Goal: Use online tool/utility: Utilize a website feature to perform a specific function

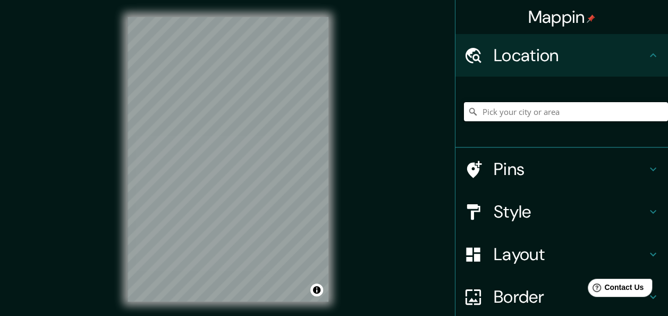
click at [505, 114] on input "Pick your city or area" at bounding box center [566, 111] width 204 height 19
drag, startPoint x: 644, startPoint y: 111, endPoint x: 412, endPoint y: 154, distance: 236.1
click at [412, 154] on div "Mappin Location [GEOGRAPHIC_DATA], [GEOGRAPHIC_DATA], [GEOGRAPHIC_DATA][PERSON_…" at bounding box center [334, 167] width 668 height 335
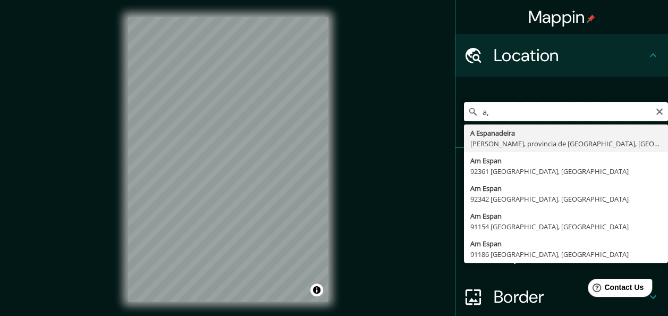
type input "a"
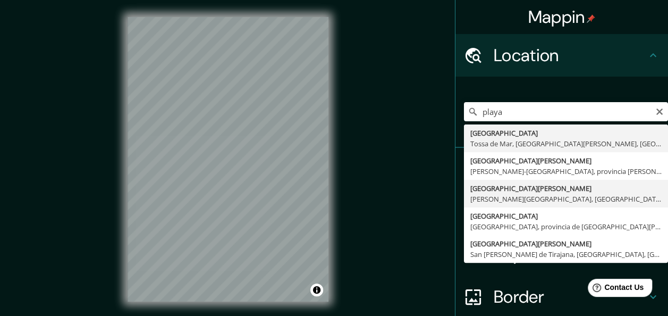
type input "[GEOGRAPHIC_DATA][PERSON_NAME], [PERSON_NAME][GEOGRAPHIC_DATA], [GEOGRAPHIC_DAT…"
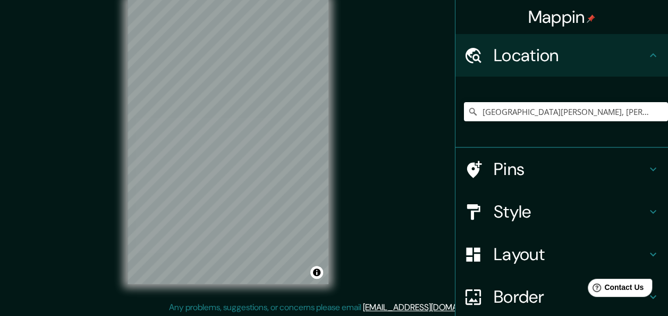
scroll to position [19, 0]
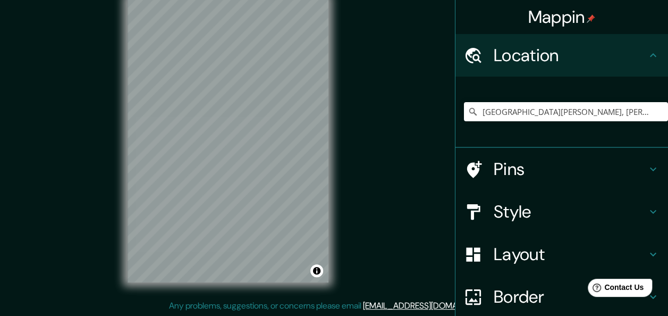
click at [175, 293] on div "© Mapbox © OpenStreetMap Improve this map" at bounding box center [228, 140] width 235 height 318
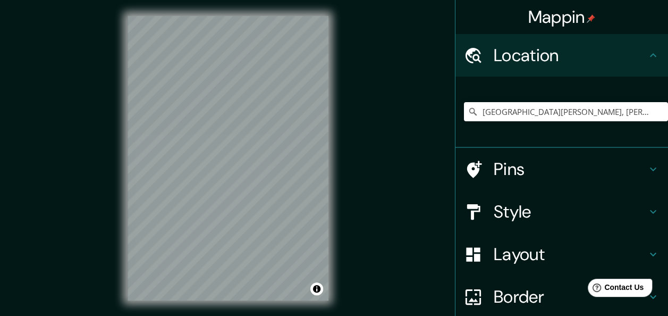
scroll to position [0, 0]
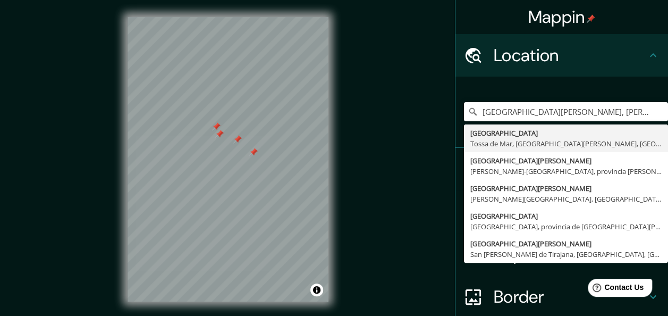
click at [421, 285] on div "Mappin Location Playa del Carmen, Quintana Roo, México Playa Brava Tossa de Mar…" at bounding box center [334, 167] width 668 height 335
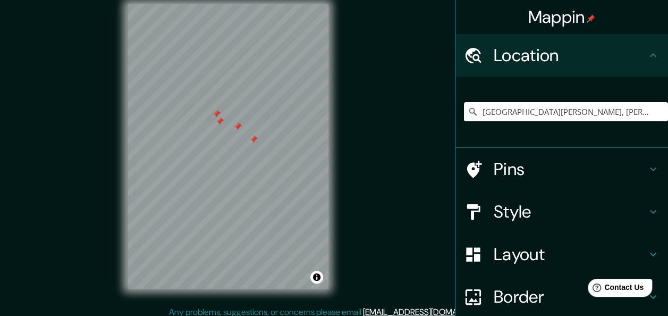
scroll to position [19, 0]
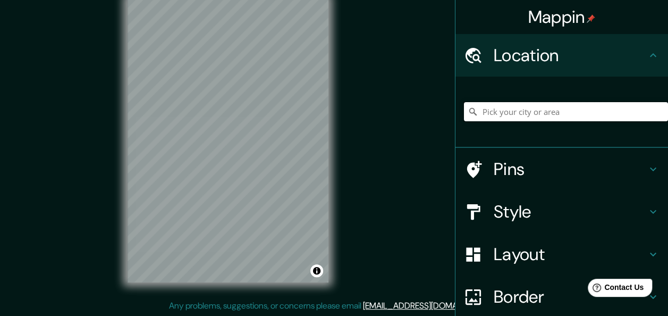
click at [512, 116] on input "Pick your city or area" at bounding box center [566, 111] width 204 height 19
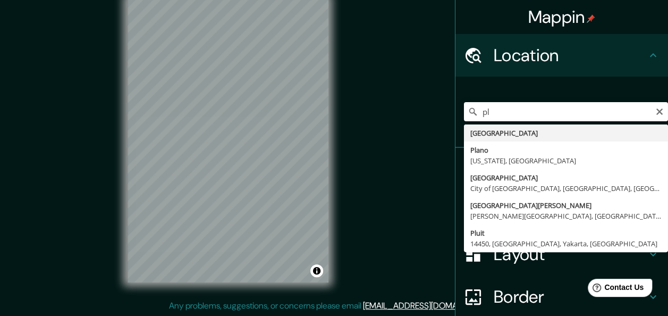
type input "[GEOGRAPHIC_DATA][PERSON_NAME], [PERSON_NAME][GEOGRAPHIC_DATA], [GEOGRAPHIC_DAT…"
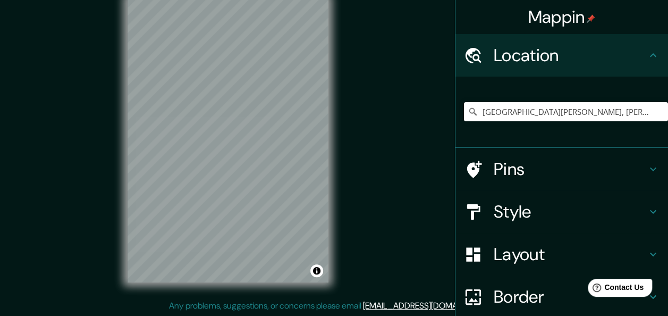
drag, startPoint x: 113, startPoint y: 164, endPoint x: 351, endPoint y: 58, distance: 260.7
click at [351, 58] on div "Mappin Location [GEOGRAPHIC_DATA][PERSON_NAME], [PERSON_NAME][GEOGRAPHIC_DATA],…" at bounding box center [334, 148] width 668 height 335
